Goal: Use online tool/utility: Utilize a website feature to perform a specific function

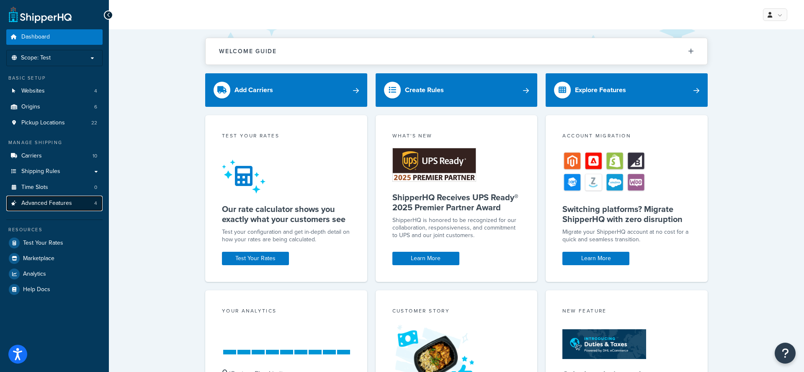
click at [67, 209] on link "Advanced Features 4" at bounding box center [54, 202] width 96 height 15
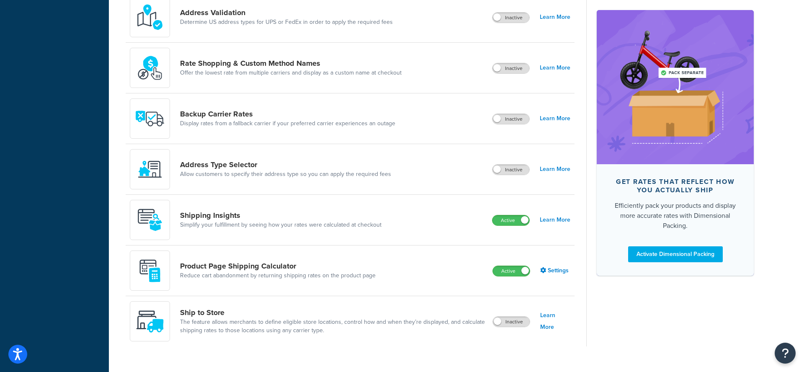
scroll to position [452, 0]
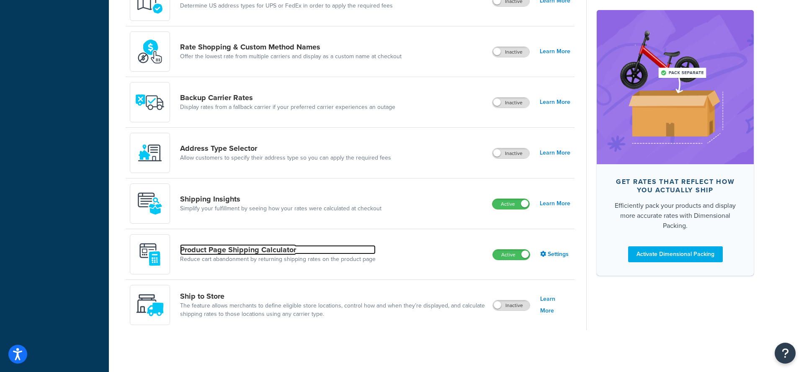
click at [275, 249] on link "Product Page Shipping Calculator" at bounding box center [277, 249] width 195 height 9
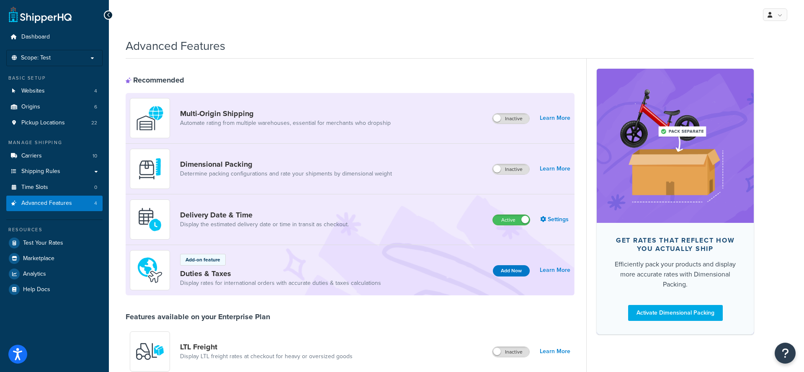
scroll to position [452, 0]
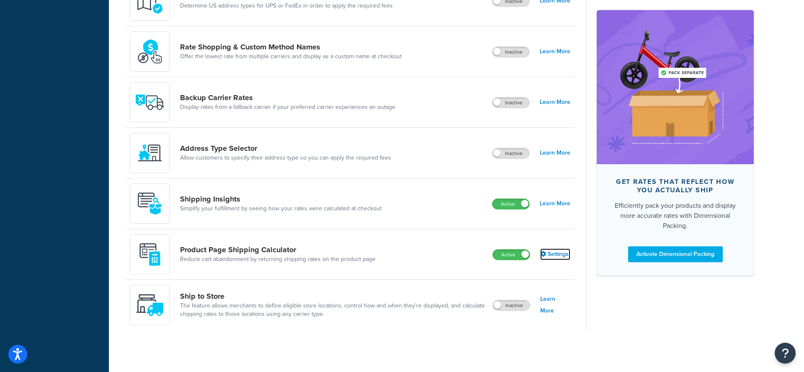
click at [562, 256] on link "Settings" at bounding box center [555, 254] width 30 height 12
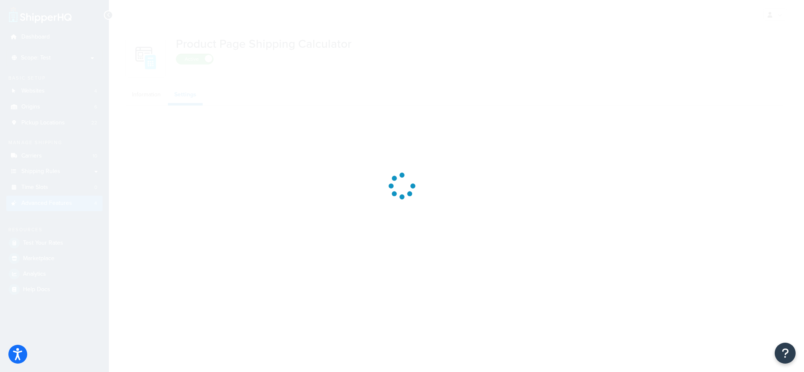
select select "GB"
select select "false"
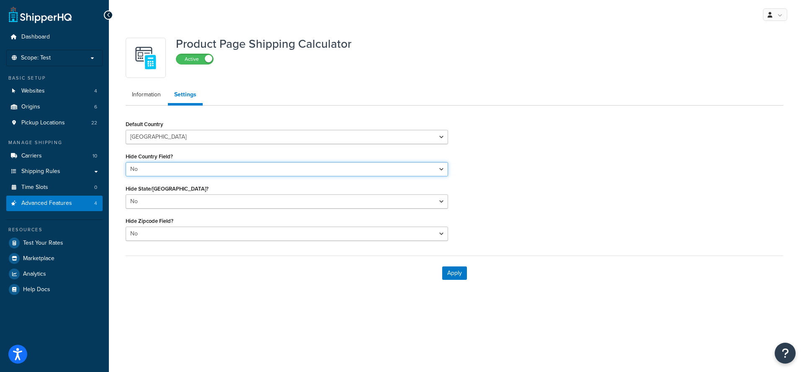
click at [297, 166] on select "Yes No" at bounding box center [287, 169] width 322 height 14
click at [315, 198] on select "Yes No" at bounding box center [287, 201] width 322 height 14
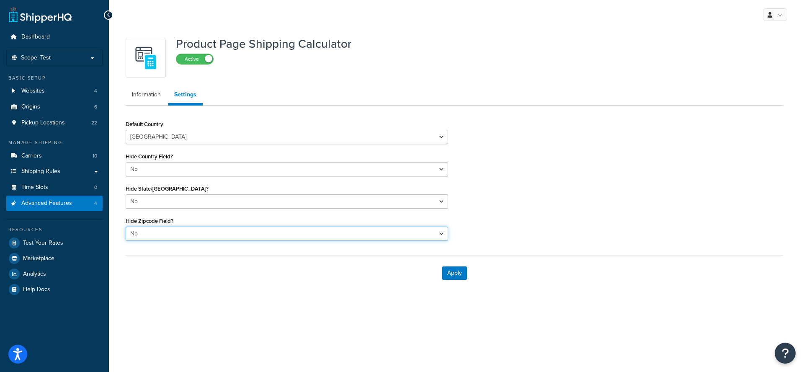
click at [272, 233] on select "Yes No" at bounding box center [287, 233] width 322 height 14
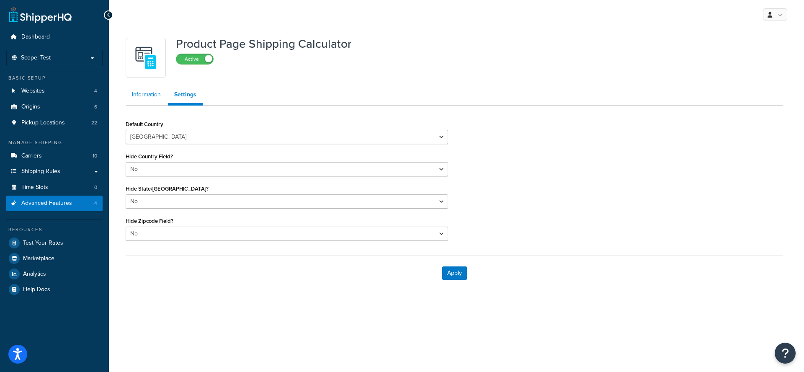
click at [147, 97] on link "Information" at bounding box center [146, 94] width 41 height 17
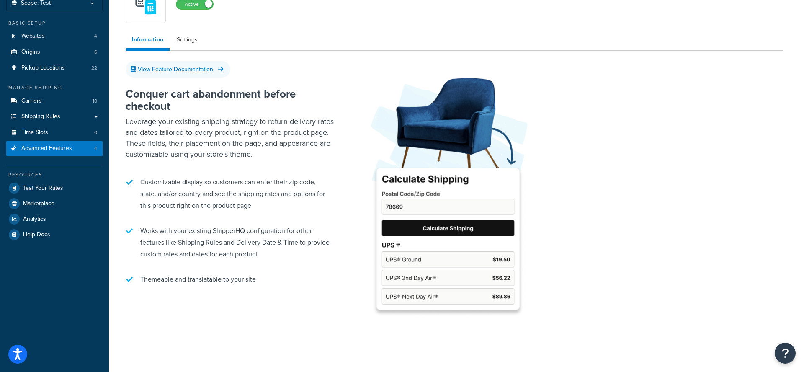
scroll to position [64, 0]
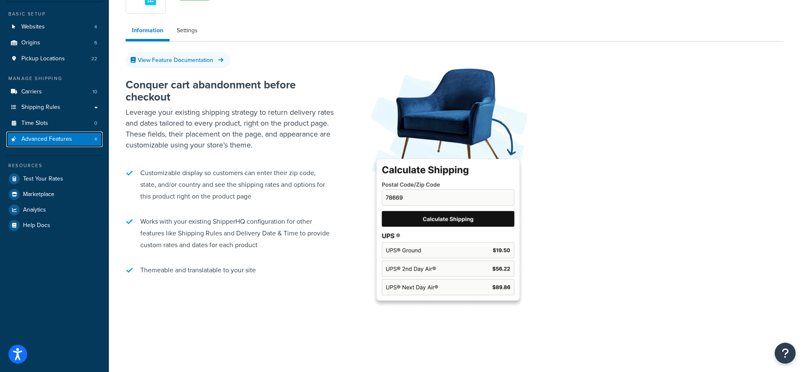
click at [66, 140] on span "Advanced Features" at bounding box center [46, 139] width 51 height 7
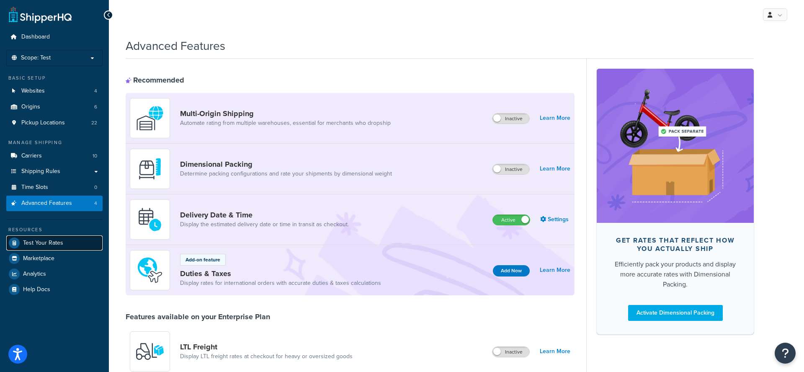
click at [54, 239] on span "Test Your Rates" at bounding box center [43, 242] width 40 height 7
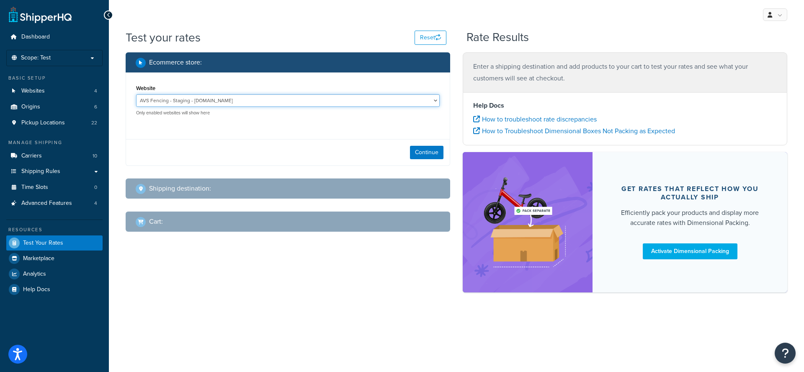
click at [249, 105] on select "AVS Fencing - Staging - [DOMAIN_NAME] Lawsons - Staging - [DOMAIN_NAME] Test Ox…" at bounding box center [287, 100] width 303 height 13
select select "65ec83dd497ba2fd600fd3cbad181a4f"
click at [136, 94] on select "AVS Fencing - Staging - [DOMAIN_NAME] Lawsons - Staging - [DOMAIN_NAME] Test Ox…" at bounding box center [287, 100] width 303 height 13
click at [432, 150] on button "Continue" at bounding box center [426, 152] width 33 height 13
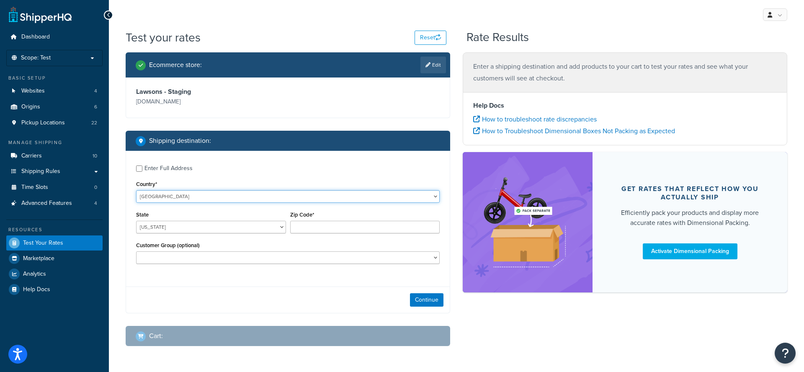
click at [277, 191] on select "[GEOGRAPHIC_DATA] [GEOGRAPHIC_DATA] [GEOGRAPHIC_DATA] [GEOGRAPHIC_DATA] [GEOGRA…" at bounding box center [287, 196] width 303 height 13
select select "GB"
click at [136, 190] on select "[GEOGRAPHIC_DATA] [GEOGRAPHIC_DATA] [GEOGRAPHIC_DATA] [GEOGRAPHIC_DATA] [GEOGRA…" at bounding box center [287, 196] width 303 height 13
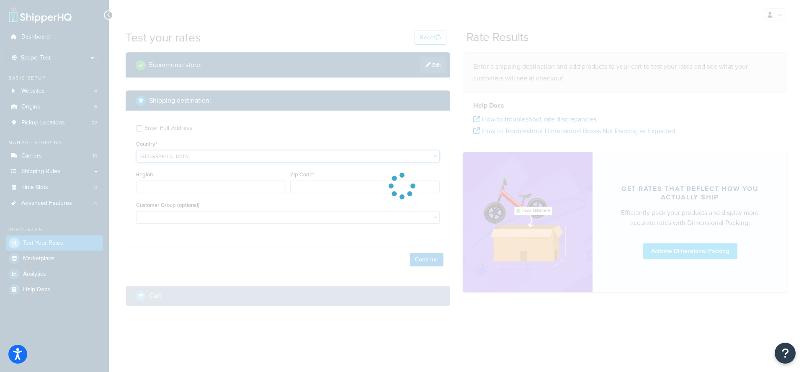
type input "AL"
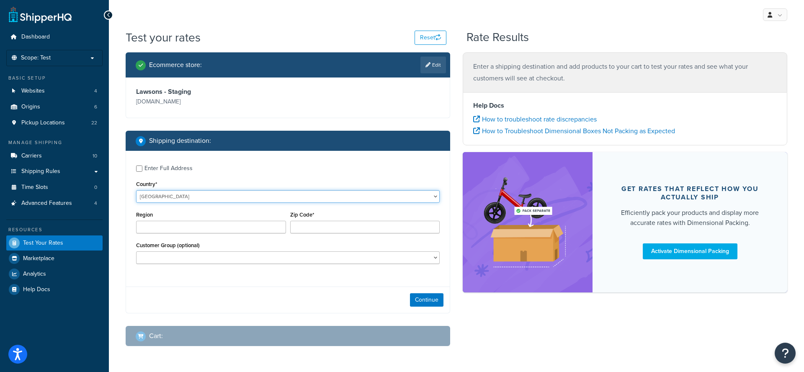
scroll to position [29, 0]
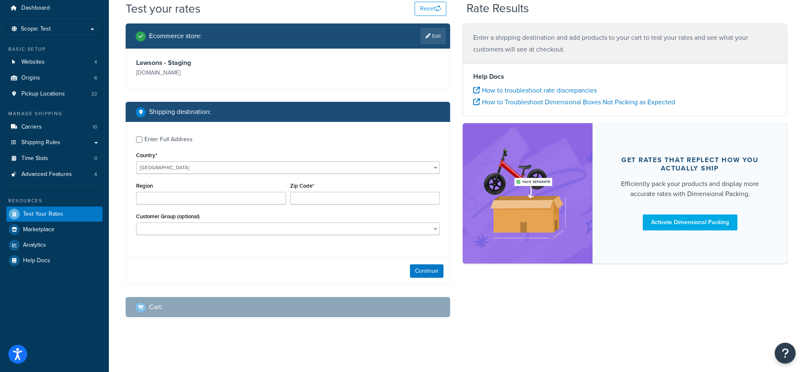
click at [367, 206] on div "Zip Code*" at bounding box center [365, 195] width 154 height 31
click at [366, 195] on input "Zip Code*" at bounding box center [365, 198] width 150 height 13
type input "m4 5lx"
click at [439, 269] on button "Continue" at bounding box center [426, 270] width 33 height 13
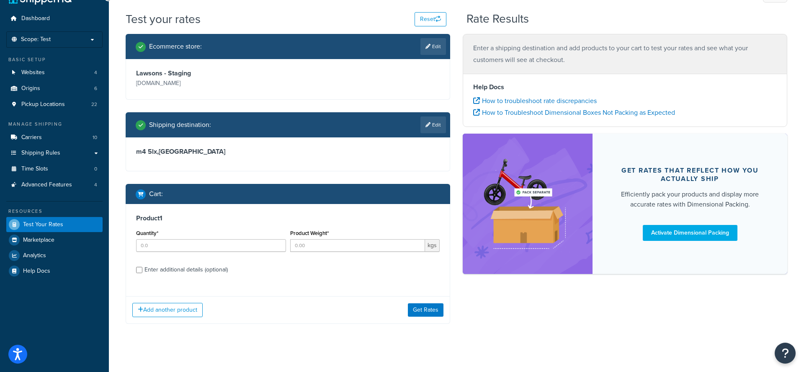
scroll to position [25, 0]
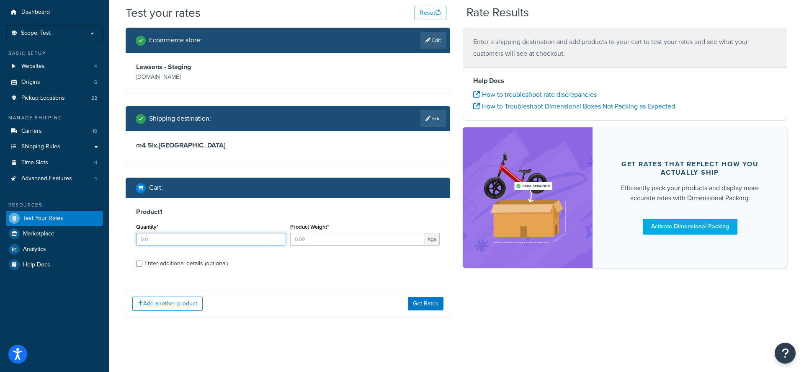
click at [256, 242] on input "Quantity*" at bounding box center [211, 239] width 150 height 13
type input "1"
click at [340, 236] on input "1" at bounding box center [357, 239] width 135 height 13
type input "01"
click at [420, 300] on button "Get Rates" at bounding box center [426, 303] width 36 height 13
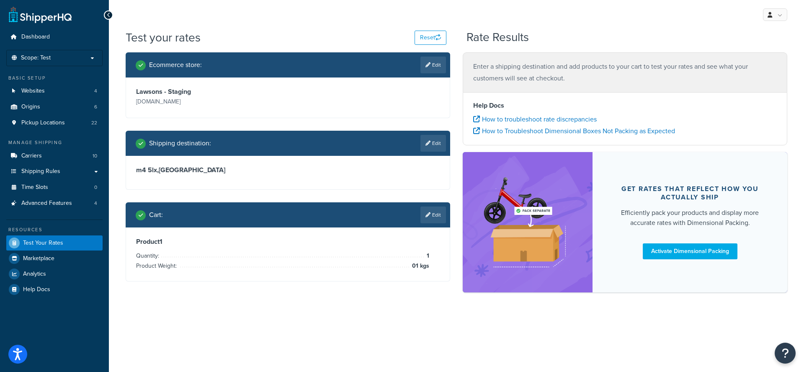
scroll to position [0, 0]
